Goal: Navigation & Orientation: Find specific page/section

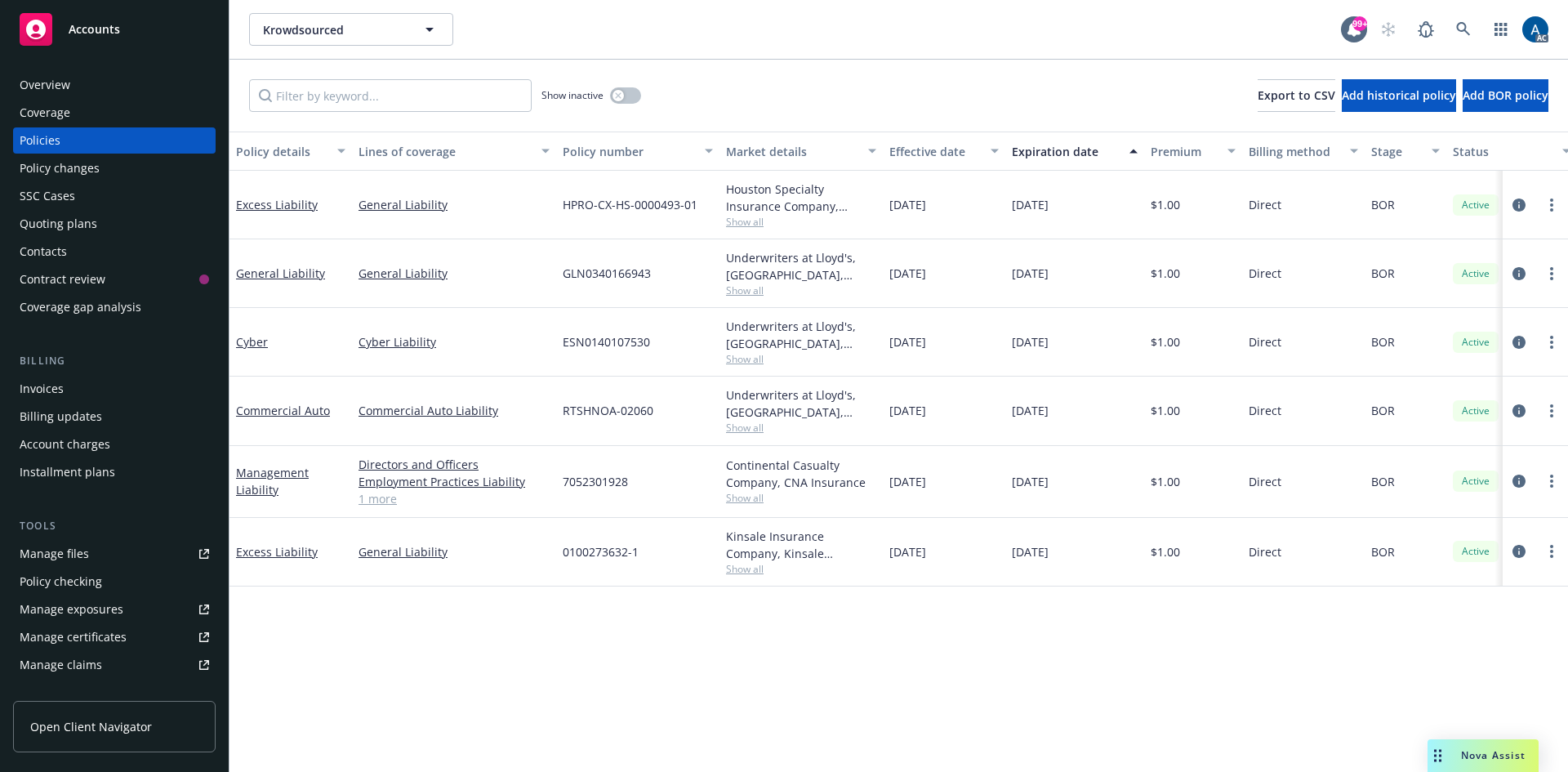
click at [43, 81] on div "Overview" at bounding box center [45, 85] width 51 height 26
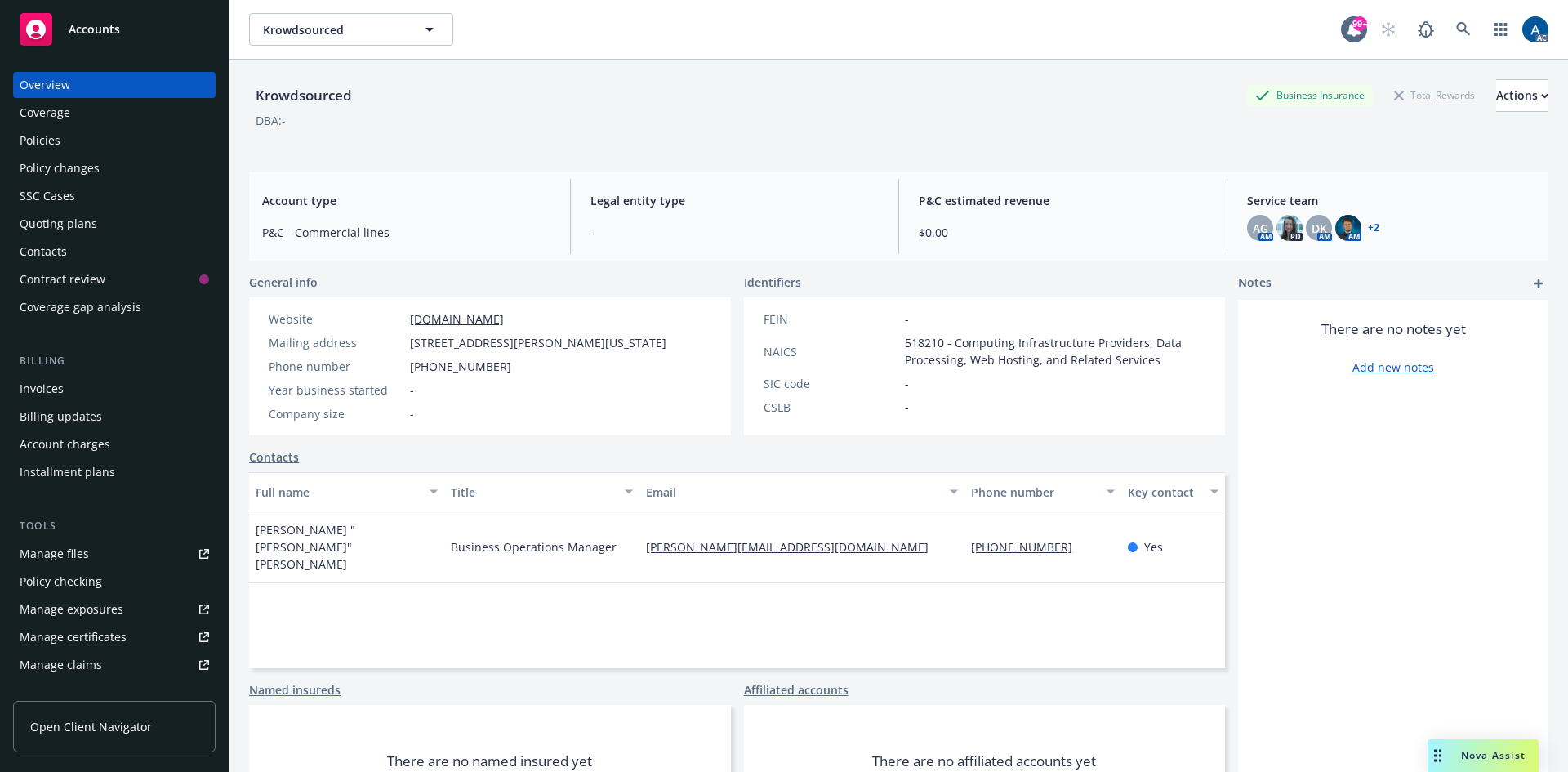
click at [43, 115] on div "Coverage" at bounding box center [45, 113] width 51 height 26
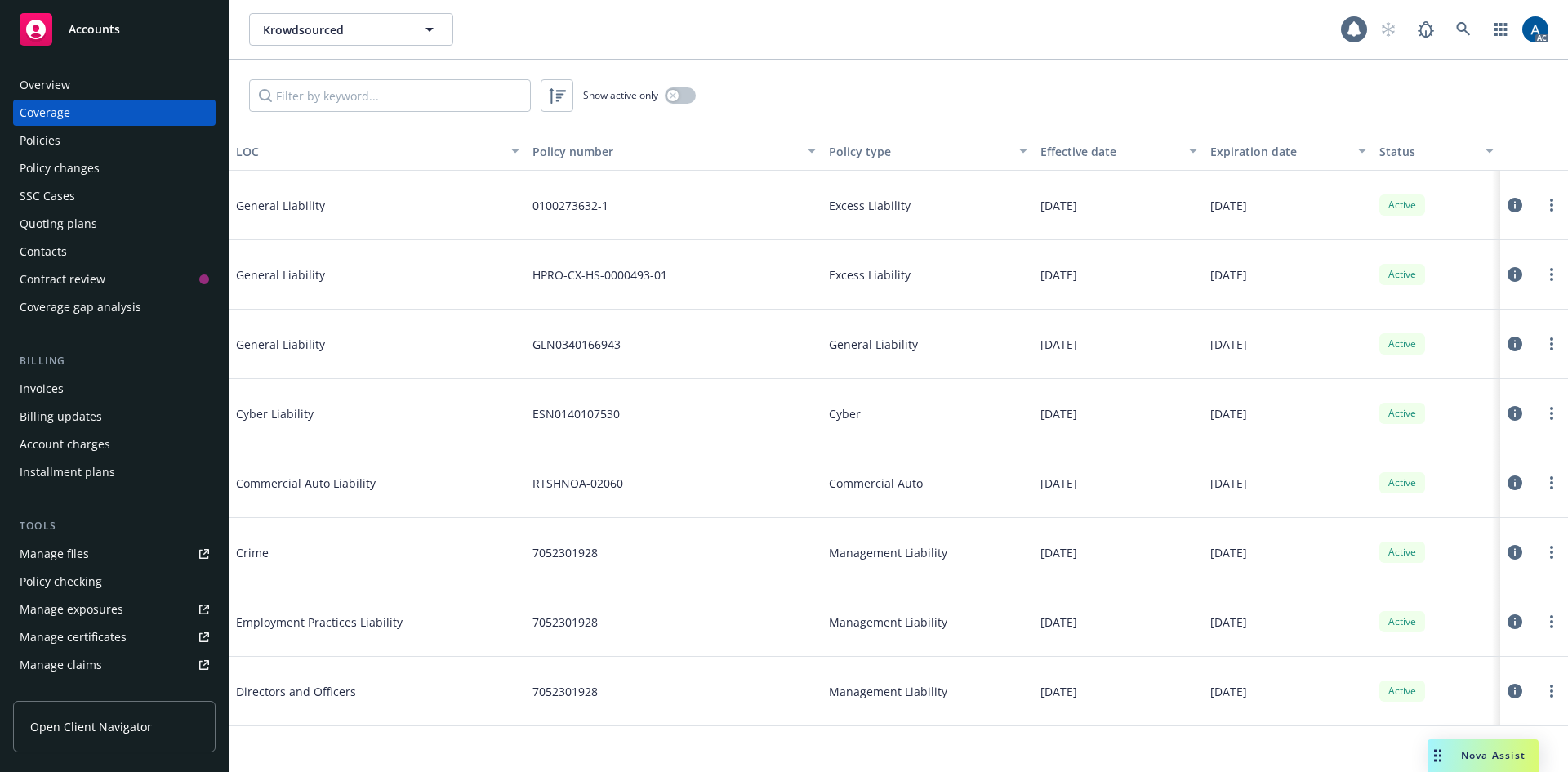
click at [49, 84] on div "Overview" at bounding box center [45, 85] width 51 height 26
